Goal: Obtain resource: Obtain resource

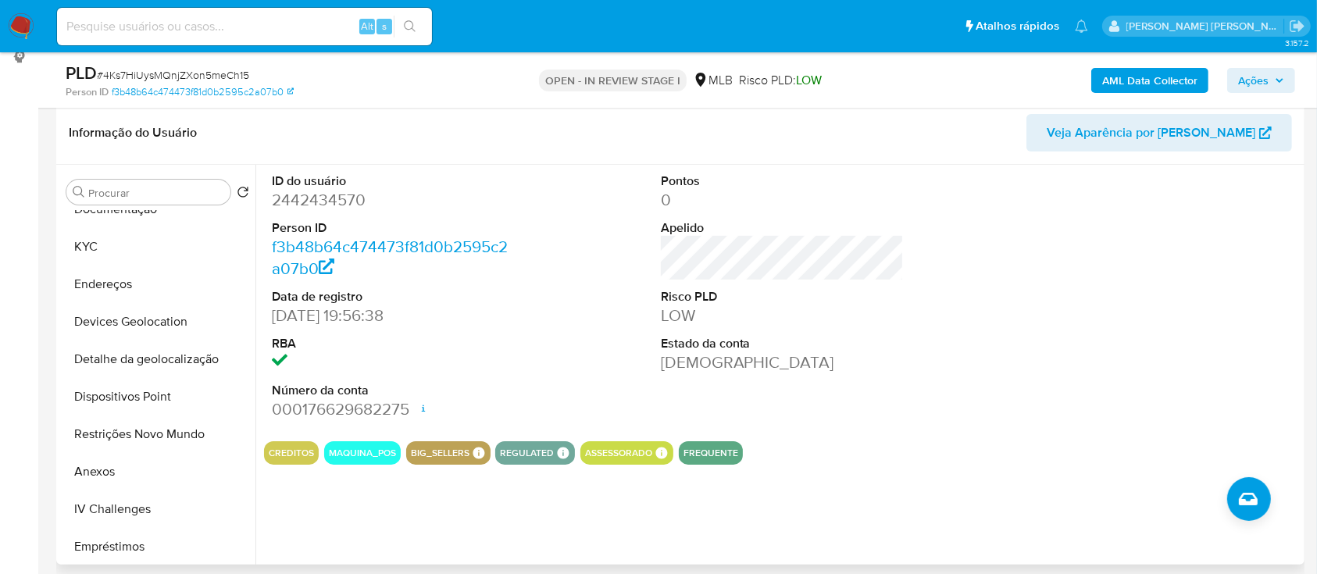
scroll to position [208, 0]
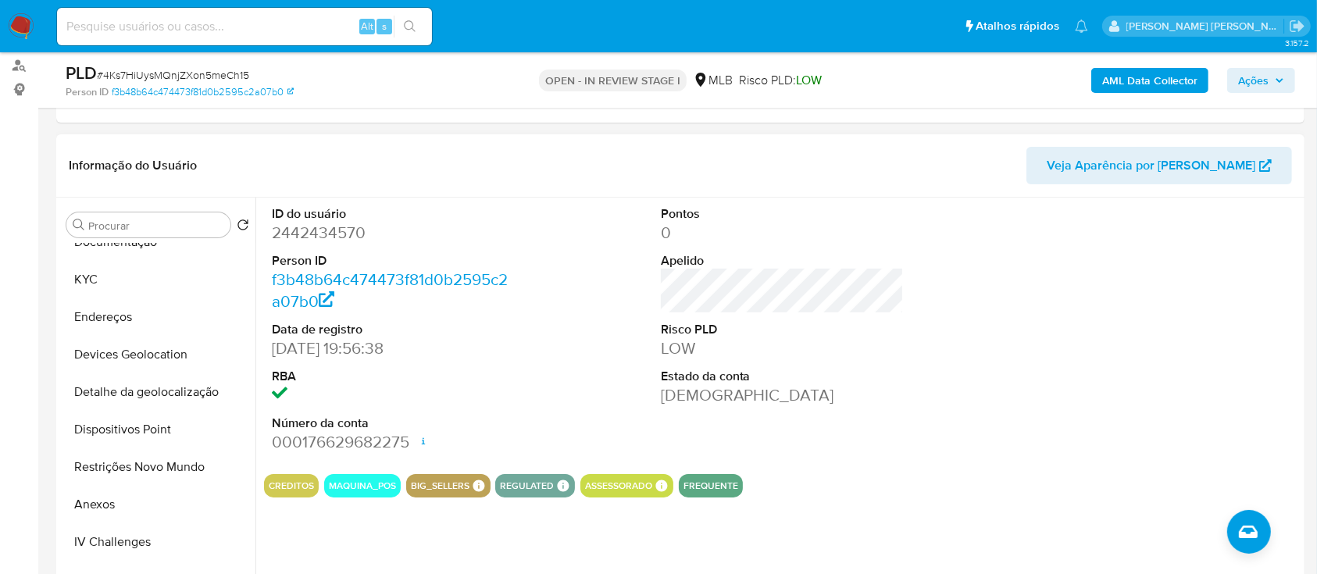
click at [344, 159] on dd "2442434570" at bounding box center [394, 233] width 244 height 22
copy dd "2442434570"
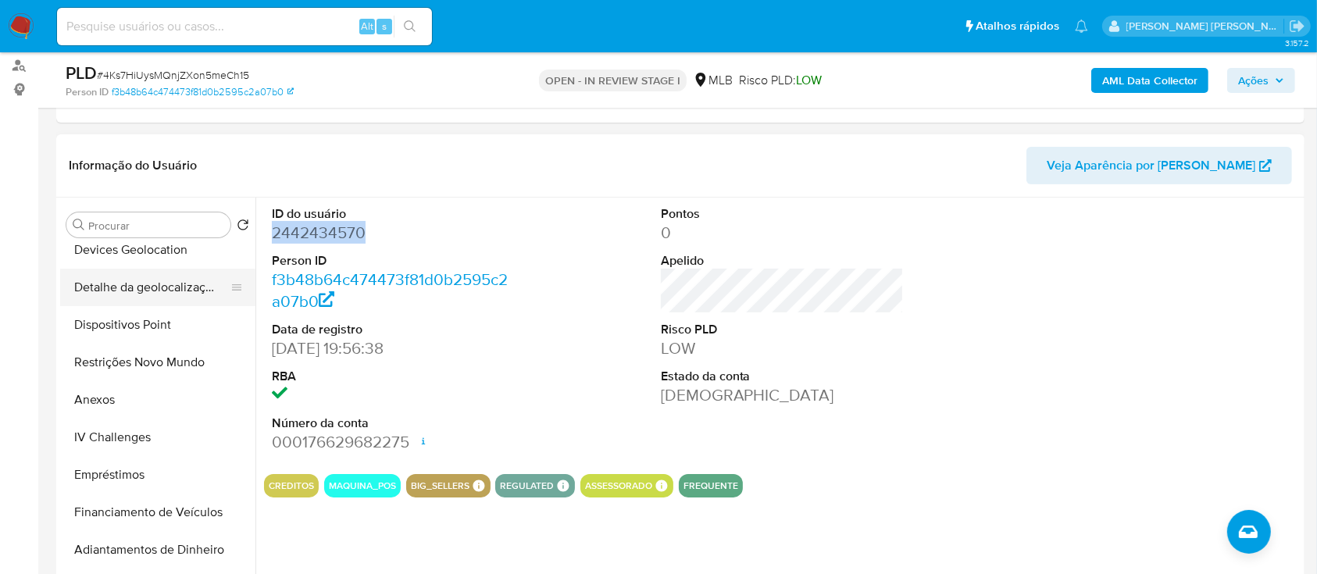
click at [136, 159] on button "Anexos" at bounding box center [157, 400] width 195 height 38
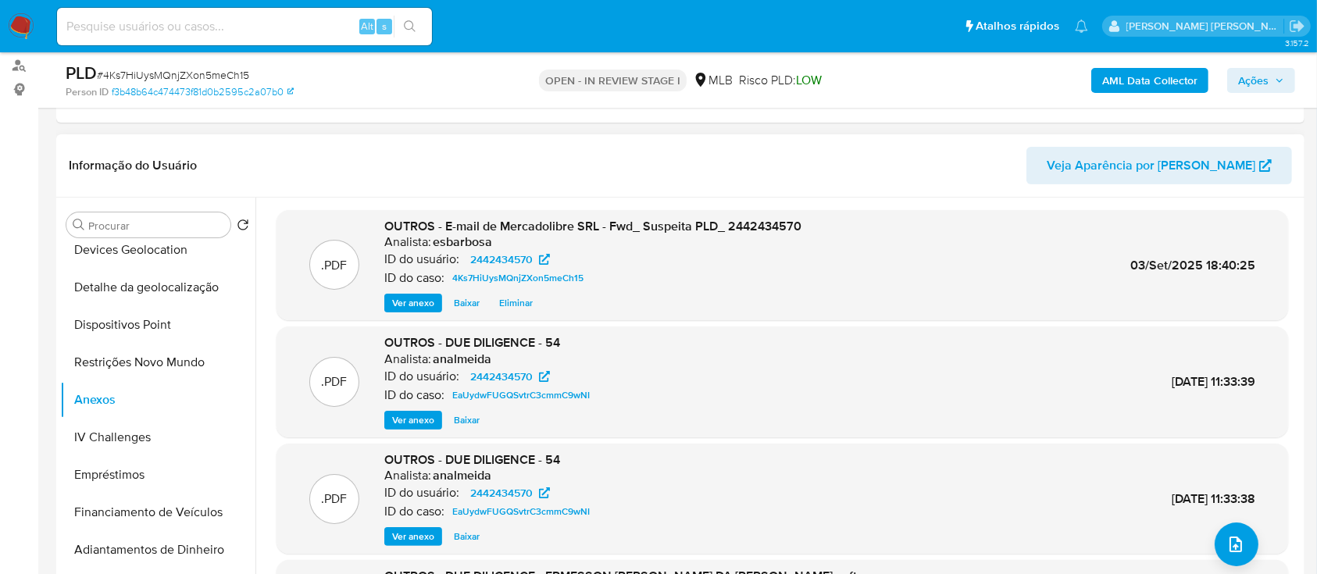
click at [460, 159] on span "Baixar" at bounding box center [467, 303] width 26 height 16
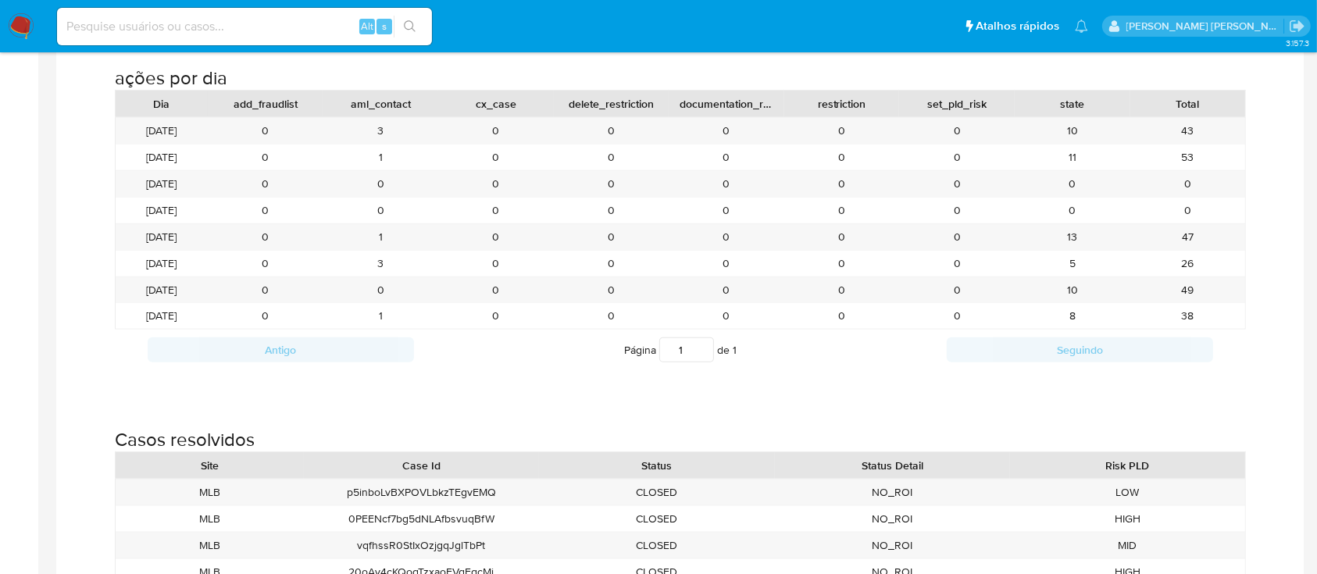
click at [24, 26] on img at bounding box center [21, 26] width 27 height 27
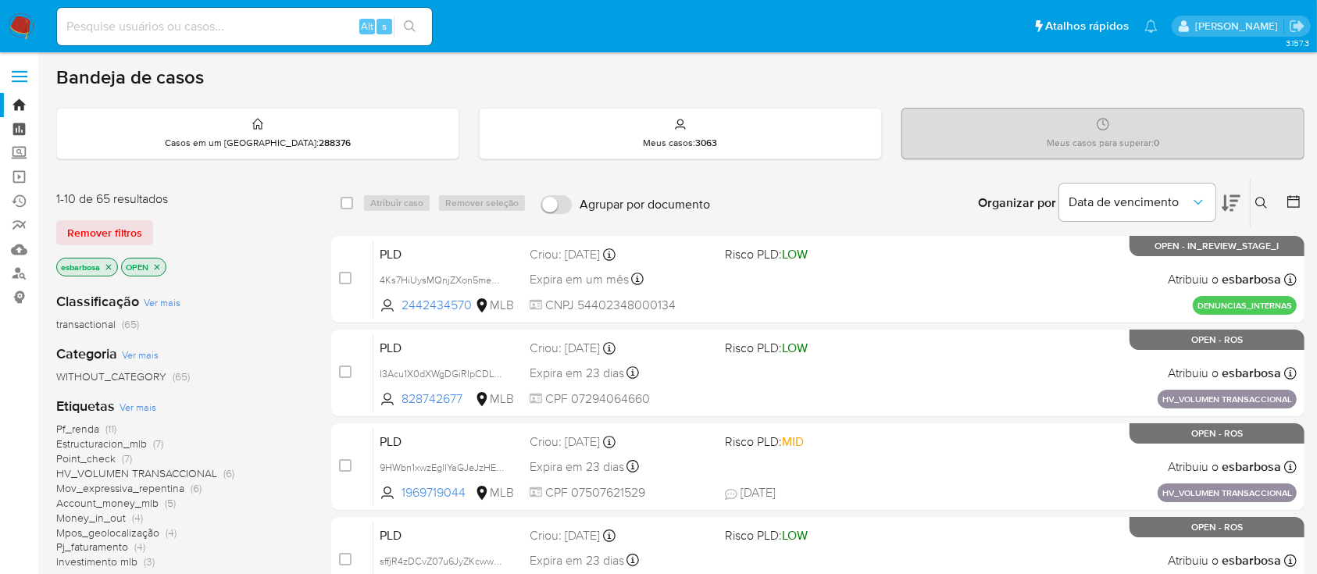
click at [19, 129] on link "Painel" at bounding box center [93, 129] width 186 height 24
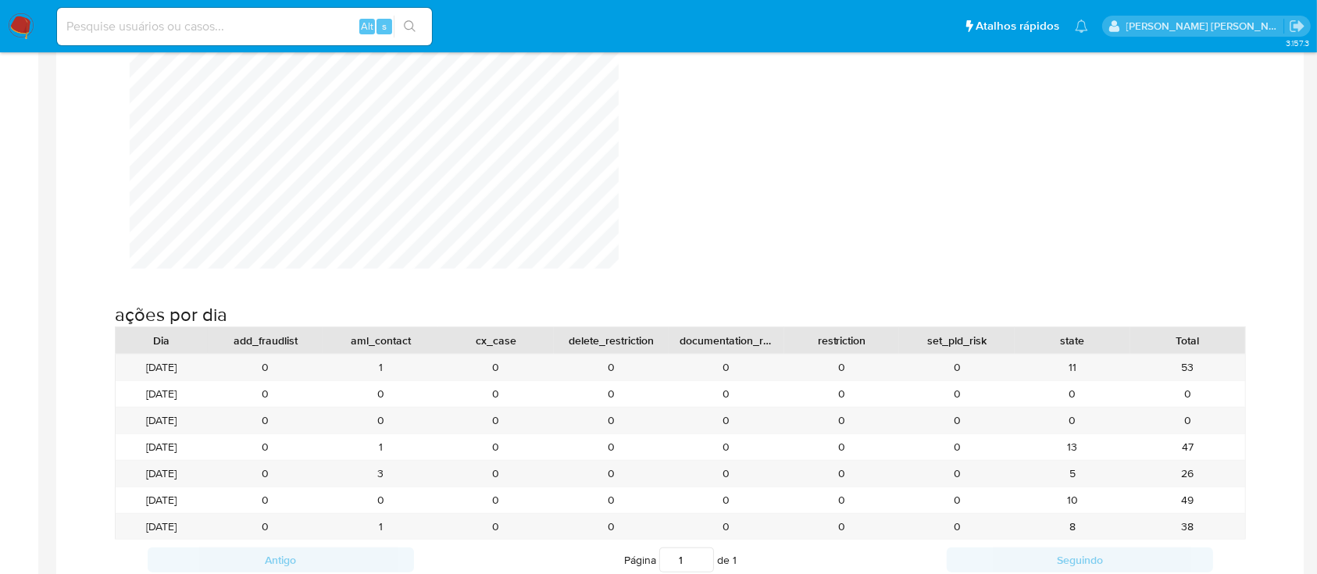
scroll to position [1667, 0]
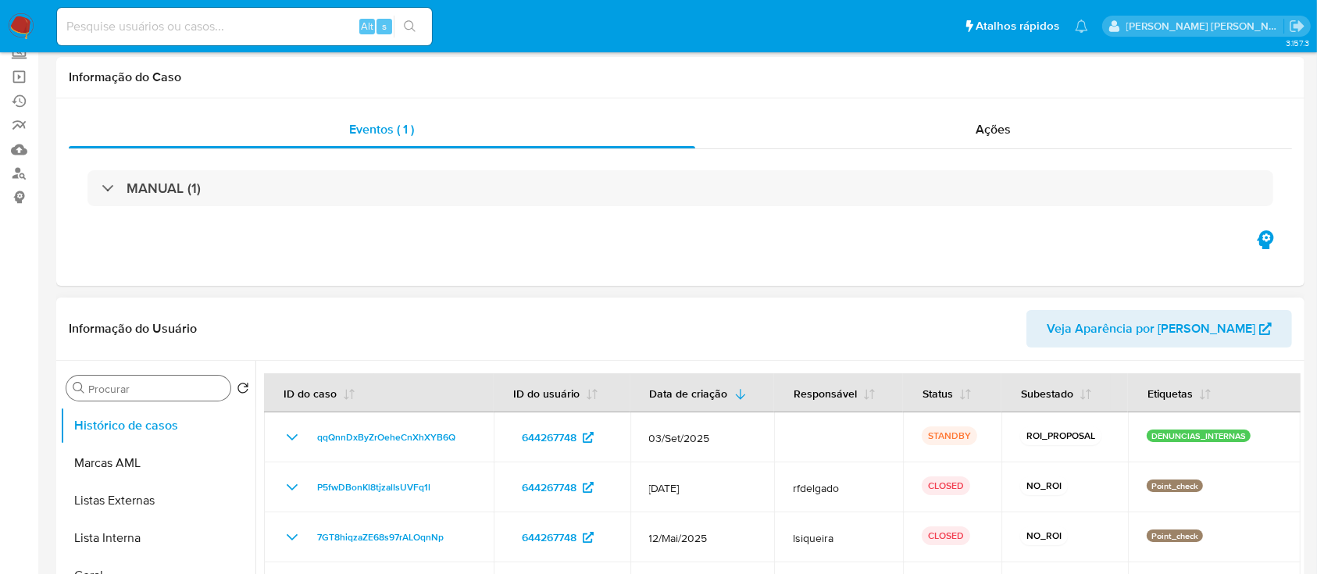
select select "10"
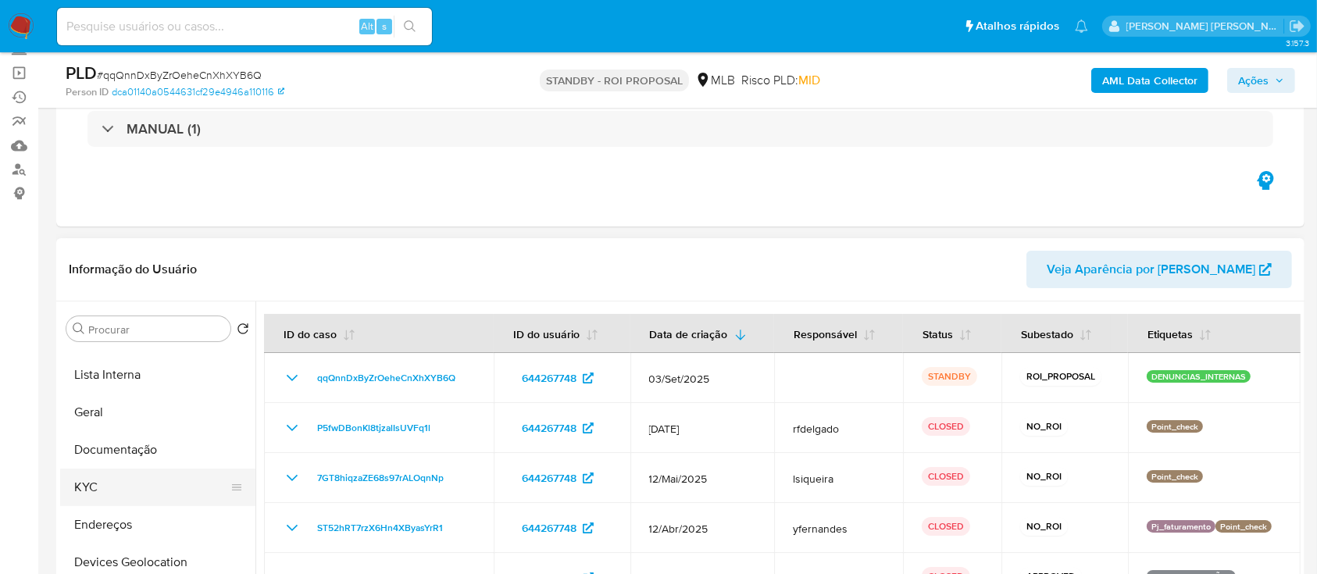
scroll to position [208, 0]
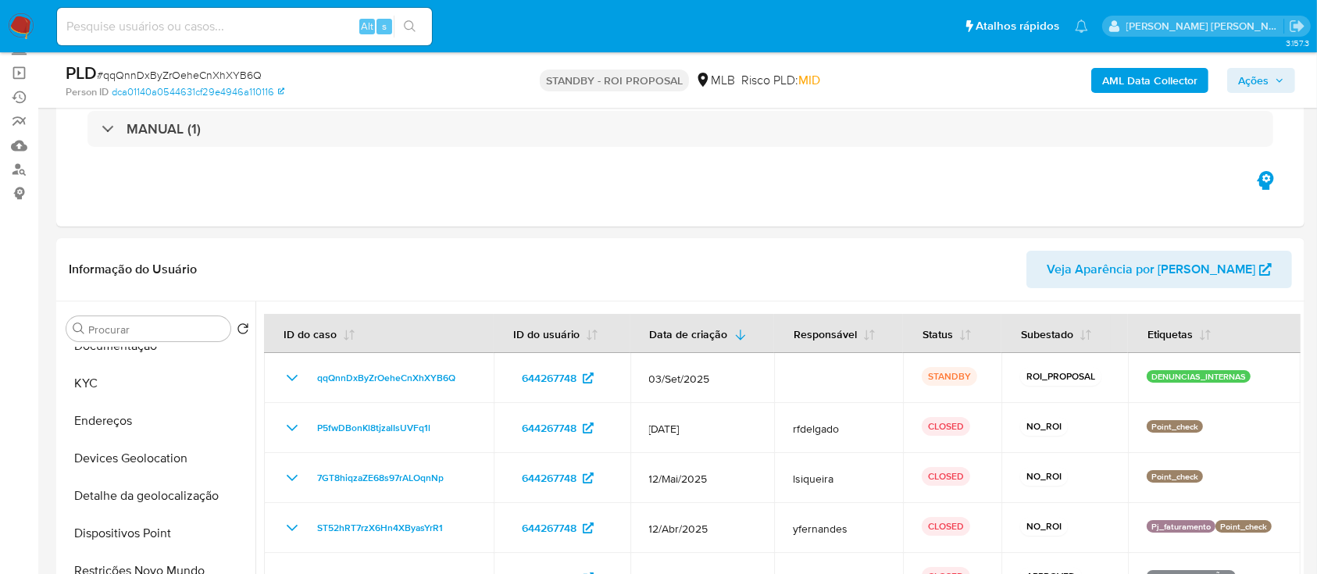
click at [212, 72] on span "# qqQnnDxByZrOeheCnXhXYB6Q" at bounding box center [179, 75] width 165 height 16
copy span "qqQnnDxByZrOeheCnXhXYB6Q"
